Goal: Task Accomplishment & Management: Use online tool/utility

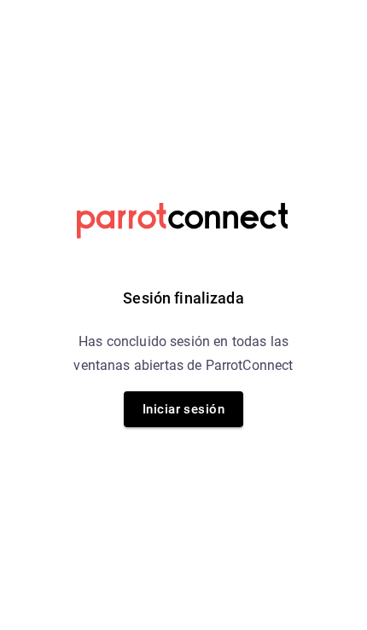
click at [216, 415] on button "Iniciar sesión" at bounding box center [183, 409] width 119 height 36
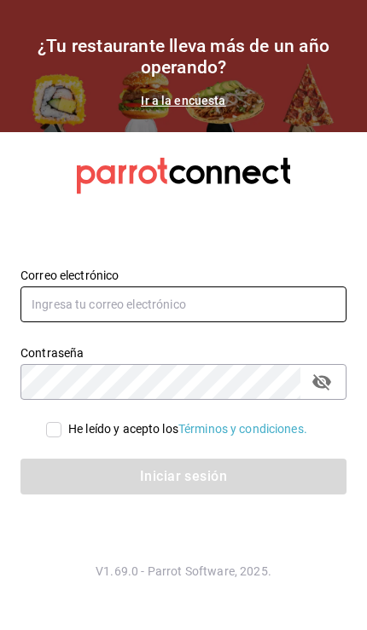
click at [226, 322] on input "text" at bounding box center [183, 304] width 326 height 36
click at [190, 322] on input "text" at bounding box center [183, 304] width 326 height 36
type input "[EMAIL_ADDRESS][DOMAIN_NAME]"
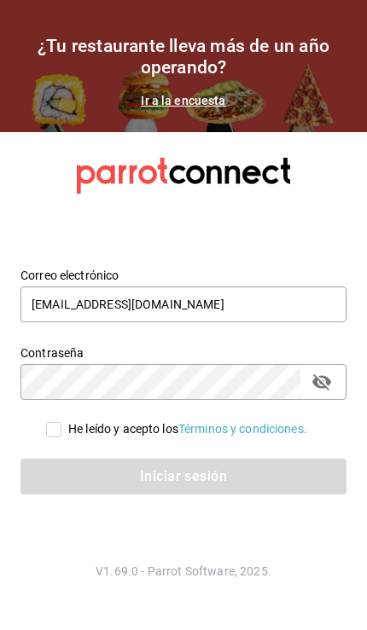
click at [54, 437] on input "He leído y acepto los Términos y condiciones." at bounding box center [53, 429] width 15 height 15
checkbox input "true"
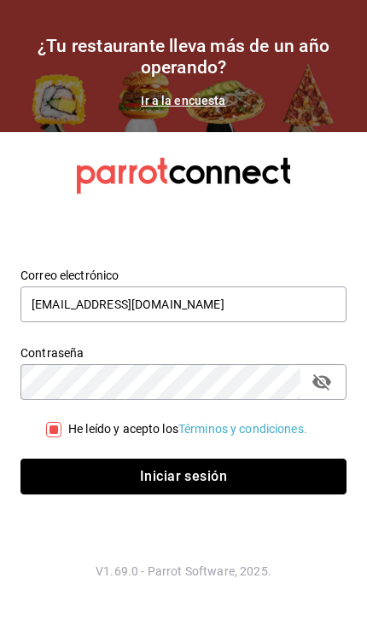
click at [243, 494] on button "Iniciar sesión" at bounding box center [183, 477] width 326 height 36
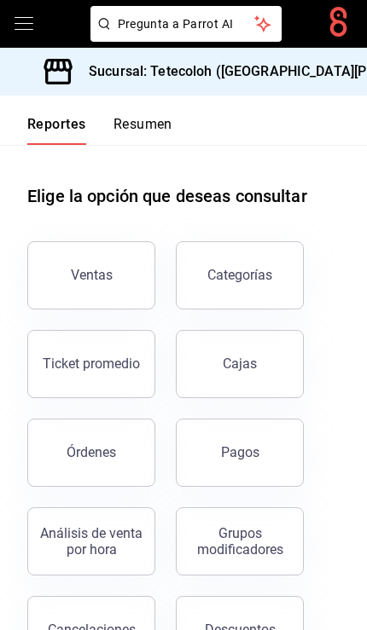
click at [313, 81] on div "Sucursal: Tetecoloh ([GEOGRAPHIC_DATA][PERSON_NAME])" at bounding box center [256, 72] width 484 height 48
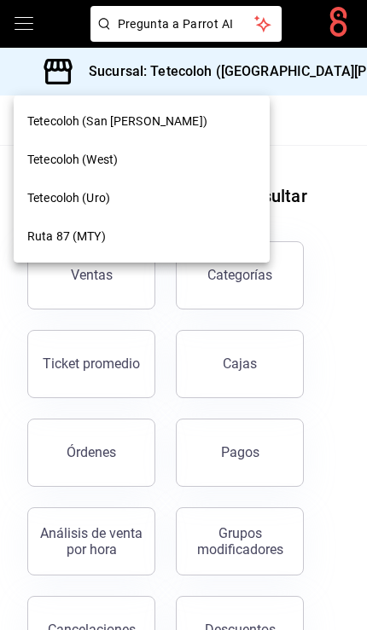
click at [26, 9] on div at bounding box center [183, 315] width 367 height 630
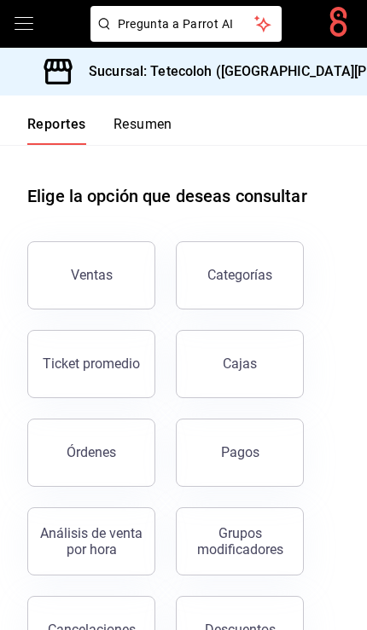
click at [18, 29] on icon "open drawer" at bounding box center [23, 23] width 19 height 13
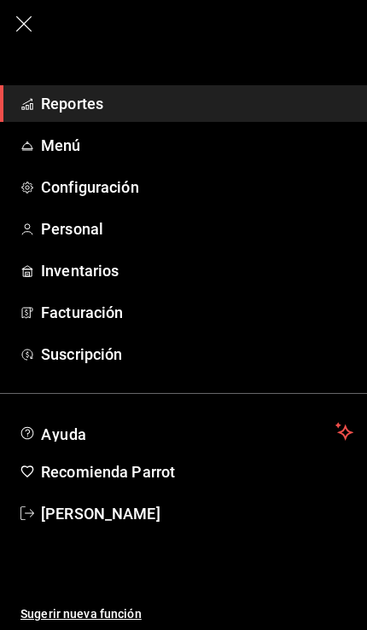
click at [126, 509] on span "Ana Hernandez" at bounding box center [197, 513] width 312 height 23
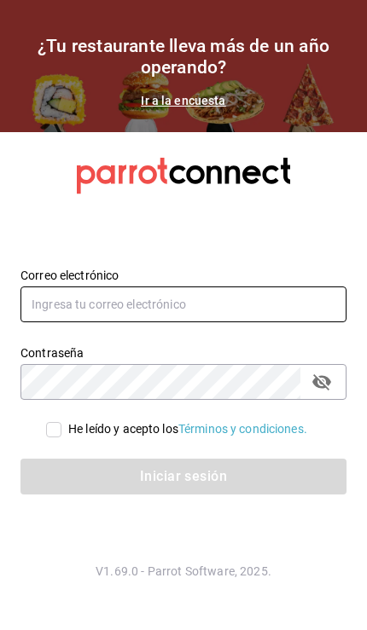
click at [220, 322] on input "text" at bounding box center [183, 304] width 326 height 36
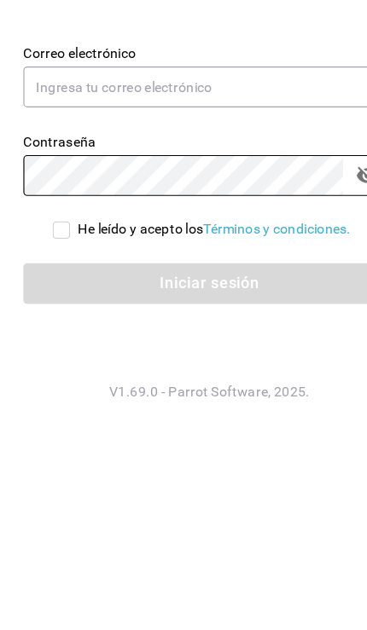
click at [155, 325] on div "Contraseña Contraseña" at bounding box center [173, 362] width 346 height 75
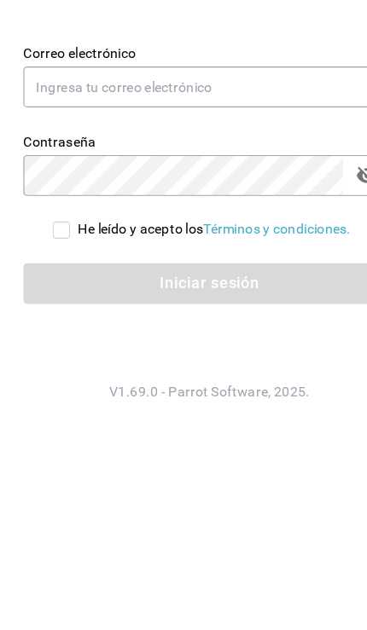
scroll to position [69, 0]
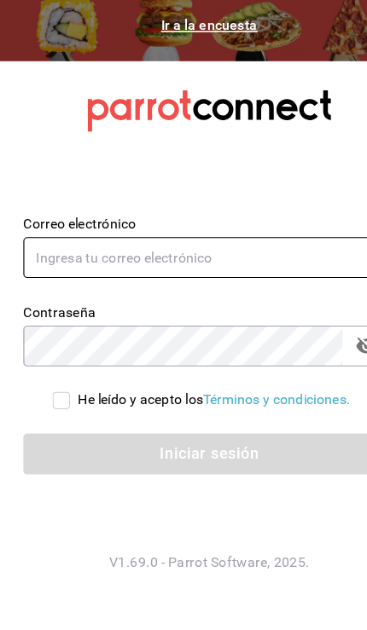
click at [203, 286] on input "text" at bounding box center [183, 304] width 326 height 36
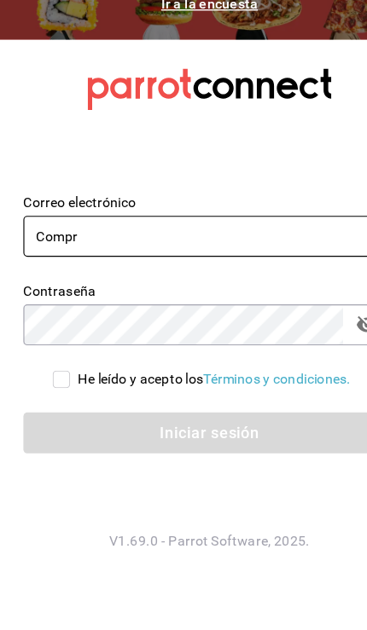
type input "compras@tetecoloh.com"
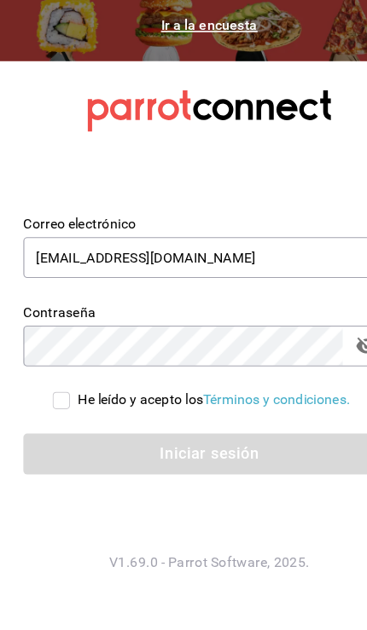
click at [57, 422] on input "He leído y acepto los Términos y condiciones." at bounding box center [53, 429] width 15 height 15
checkbox input "true"
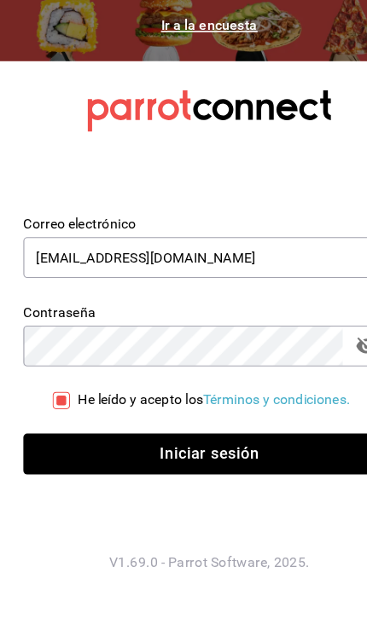
scroll to position [70, 0]
click at [246, 459] on button "Iniciar sesión" at bounding box center [183, 477] width 326 height 36
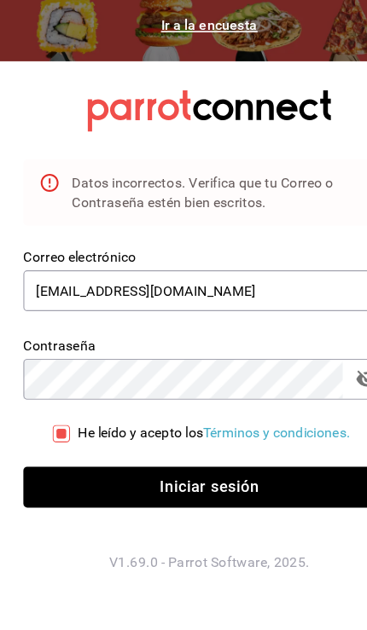
scroll to position [69, 0]
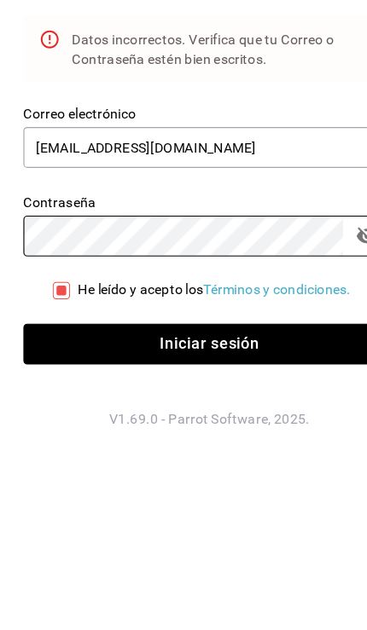
click at [275, 488] on button "Iniciar sesión" at bounding box center [183, 506] width 326 height 36
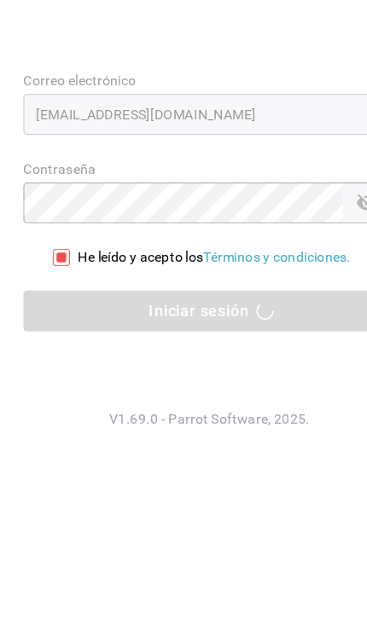
scroll to position [70, 0]
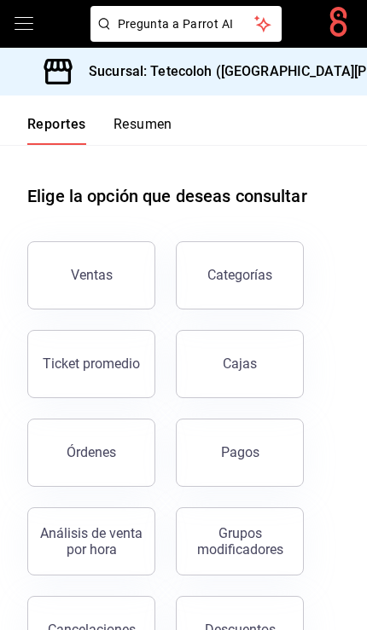
click at [307, 68] on div "Sucursal: Tetecoloh (San Agustin)" at bounding box center [256, 72] width 484 height 48
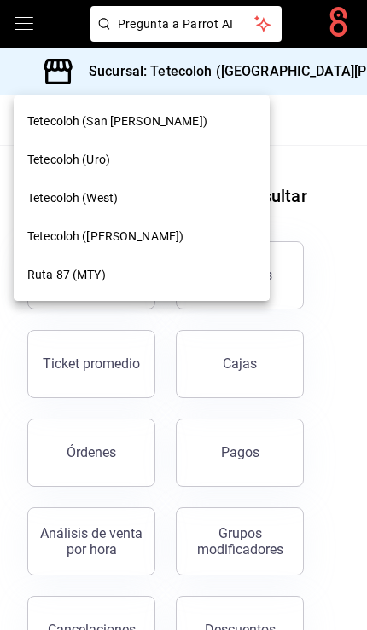
click at [162, 234] on span "Tetecoloh (Humberto Lobo)" at bounding box center [105, 237] width 156 height 18
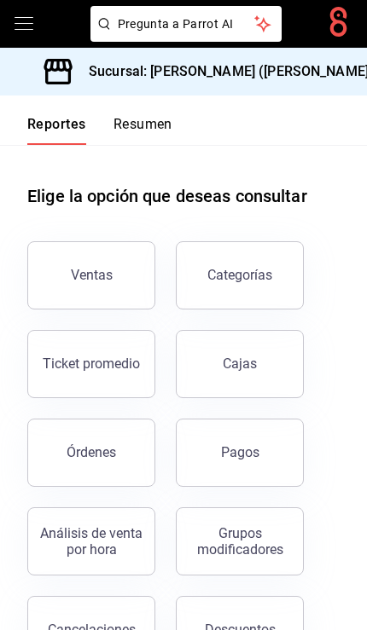
click at [242, 461] on button "Pagos" at bounding box center [240, 453] width 128 height 68
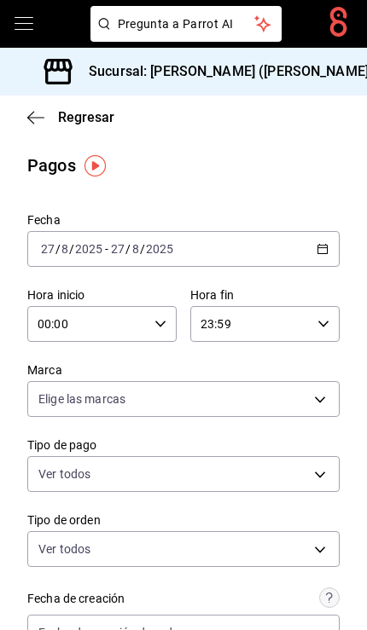
click at [161, 320] on icon "button" at bounding box center [160, 324] width 12 height 12
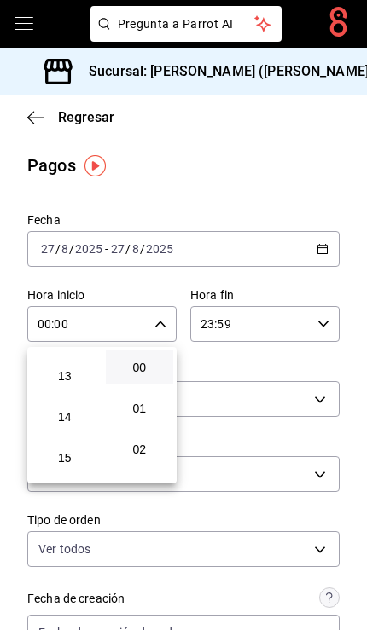
scroll to position [525, 0]
click at [77, 422] on span "14" at bounding box center [65, 415] width 48 height 14
type input "14:00"
click at [322, 165] on div at bounding box center [183, 315] width 367 height 630
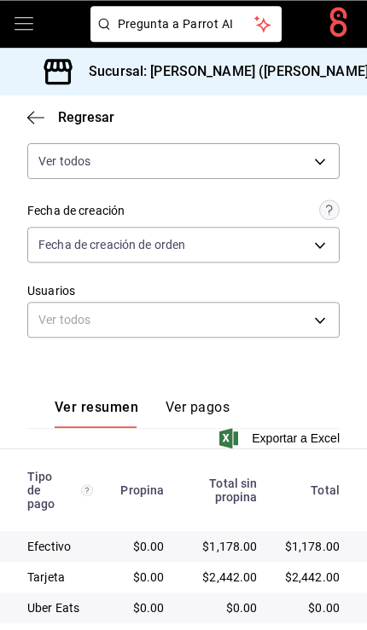
scroll to position [70, 0]
